Goal: Task Accomplishment & Management: Use online tool/utility

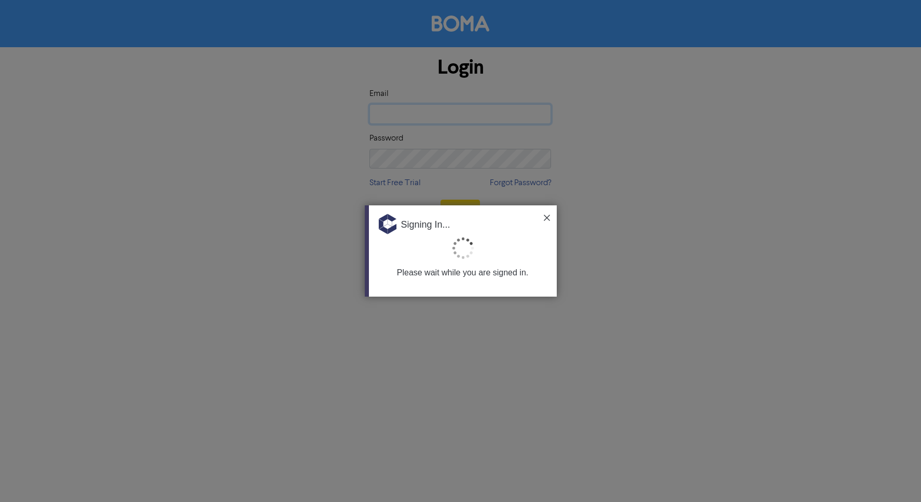
type input "[PERSON_NAME][EMAIL_ADDRESS][DOMAIN_NAME][PERSON_NAME]"
click at [547, 216] on img at bounding box center [547, 218] width 6 height 6
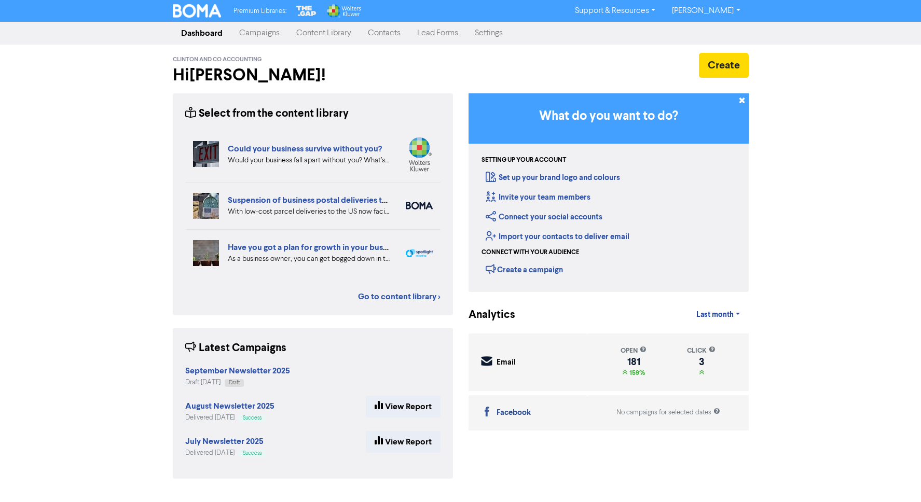
click at [822, 55] on div "Premium Libraries: Support & Resources Video Tutorials FAQ & Guides Marketing E…" at bounding box center [460, 251] width 921 height 502
click at [131, 174] on div "Premium Libraries: Support & Resources Video Tutorials FAQ & Guides Marketing E…" at bounding box center [460, 251] width 921 height 502
click at [330, 30] on link "Content Library" at bounding box center [324, 33] width 72 height 21
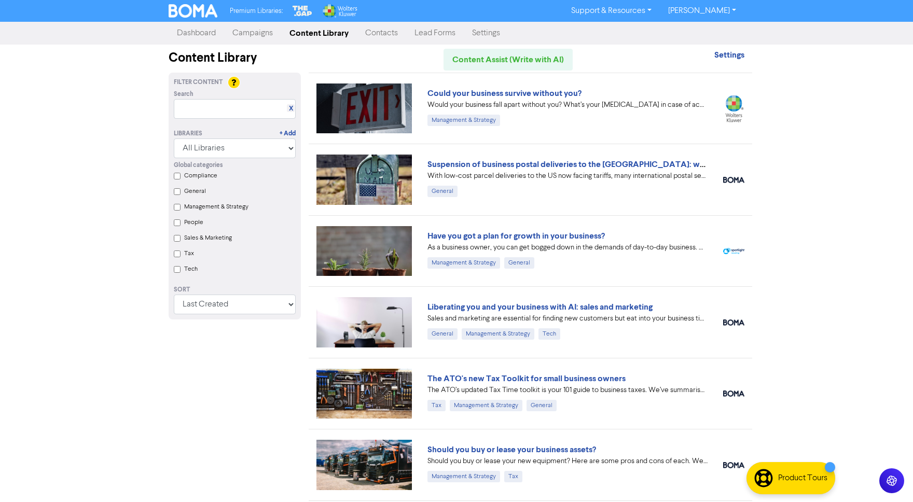
click at [246, 30] on link "Campaigns" at bounding box center [252, 33] width 57 height 21
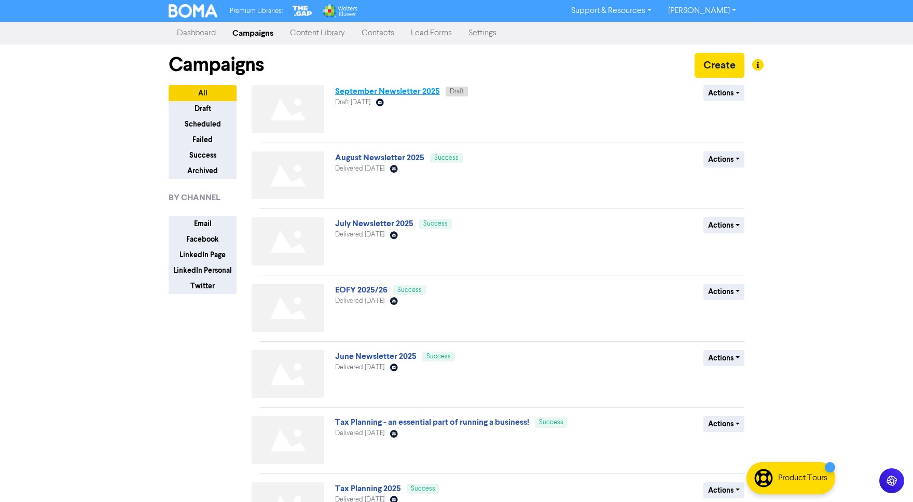
click at [367, 92] on link "September Newsletter 2025" at bounding box center [387, 91] width 105 height 10
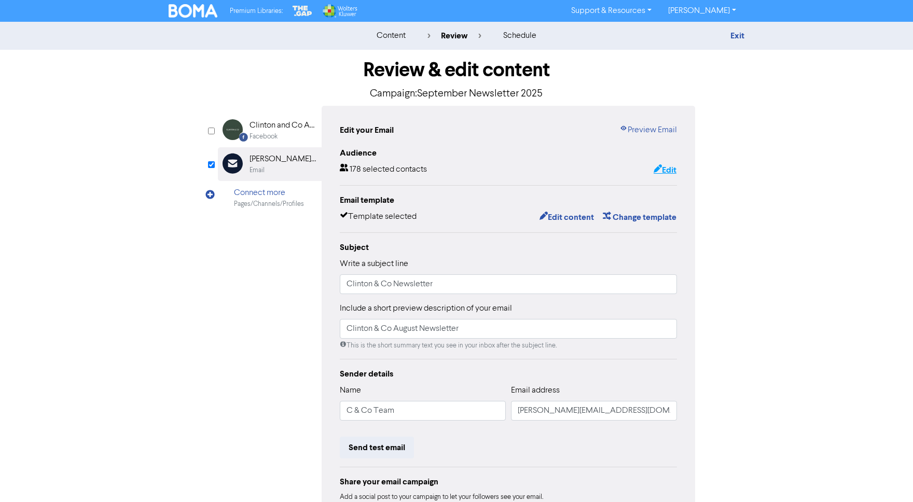
click at [667, 166] on button "Edit" at bounding box center [665, 169] width 24 height 13
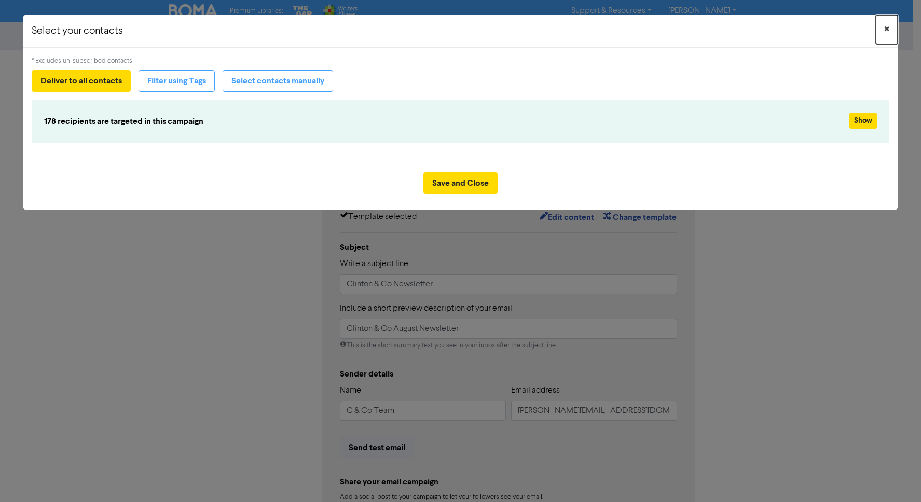
click at [885, 27] on span "×" at bounding box center [886, 30] width 5 height 16
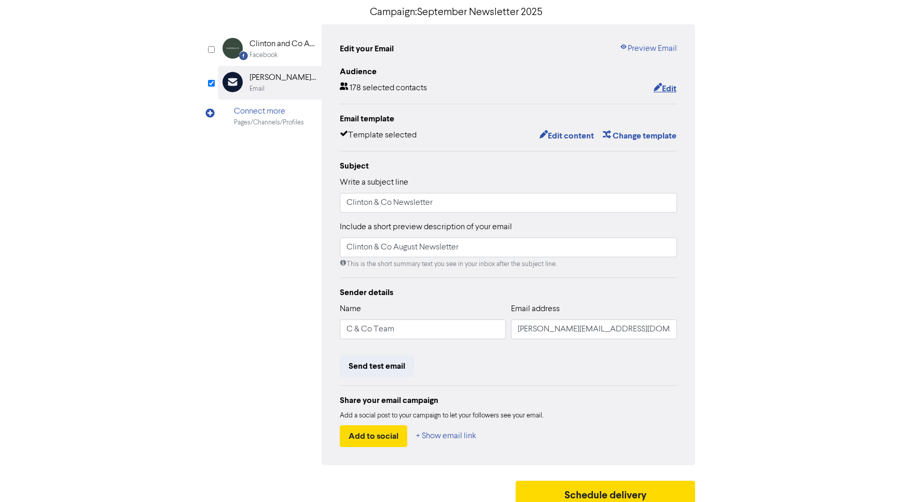
scroll to position [80, 0]
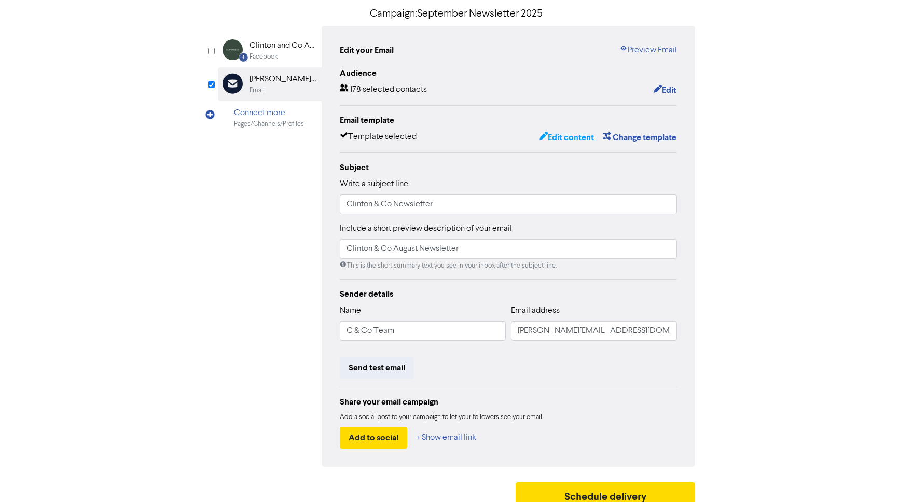
click at [570, 139] on button "Edit content" at bounding box center [567, 137] width 56 height 13
